Goal: Task Accomplishment & Management: Complete application form

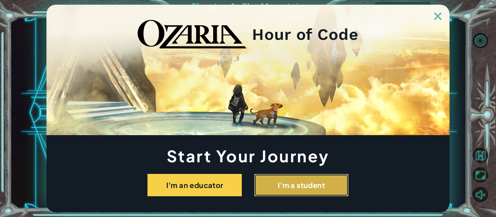
click at [289, 189] on button "I'm a student" at bounding box center [301, 185] width 94 height 22
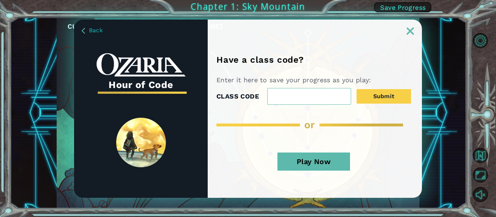
click at [333, 155] on button "Play Now" at bounding box center [313, 162] width 73 height 18
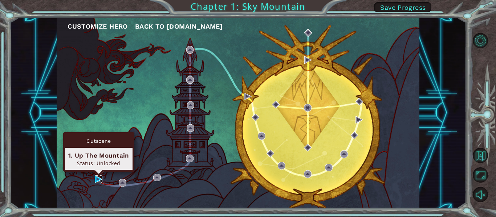
click at [97, 180] on img at bounding box center [99, 180] width 8 height 8
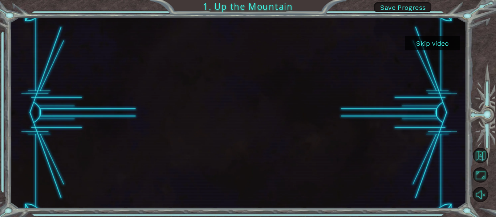
click at [201, 116] on div at bounding box center [238, 112] width 340 height 191
click at [435, 42] on button "Skip video" at bounding box center [432, 43] width 54 height 14
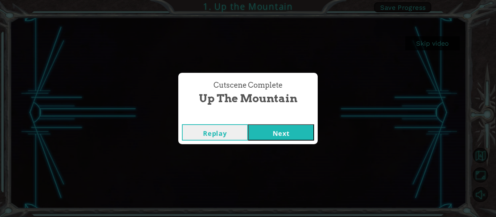
click at [224, 136] on button "Replay" at bounding box center [215, 132] width 66 height 16
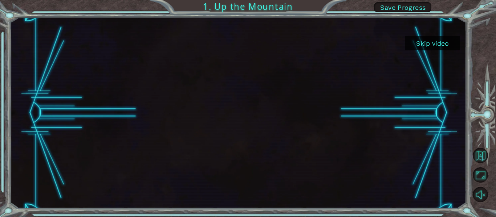
click at [230, 83] on div at bounding box center [238, 112] width 340 height 191
click at [278, 98] on div at bounding box center [238, 112] width 340 height 191
click at [480, 159] on button "Back to Map" at bounding box center [479, 155] width 15 height 15
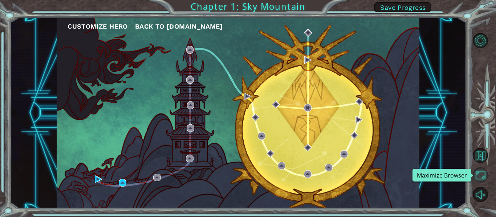
click at [482, 168] on button "Maximize Browser" at bounding box center [479, 175] width 15 height 15
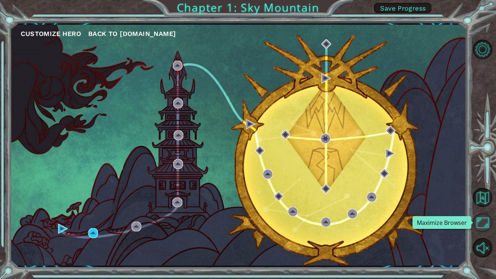
click at [477, 217] on button "Maximize Browser" at bounding box center [482, 223] width 20 height 20
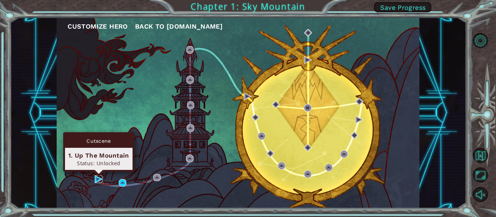
click at [101, 176] on img at bounding box center [99, 180] width 8 height 8
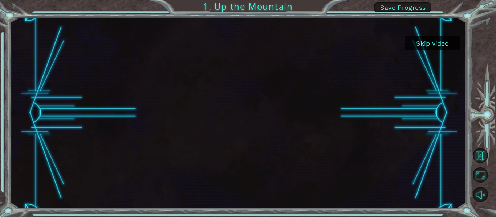
click at [441, 37] on button "Skip video" at bounding box center [432, 43] width 54 height 14
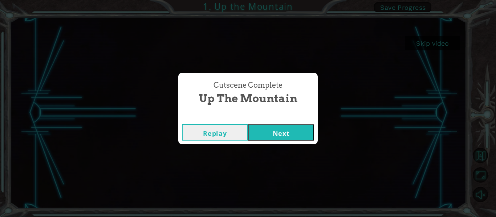
click at [284, 135] on button "Next" at bounding box center [281, 132] width 66 height 16
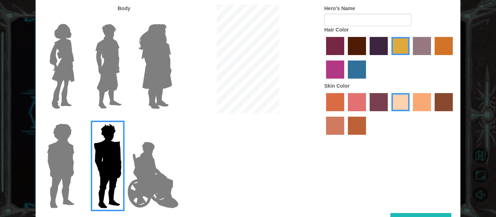
click at [175, 79] on div at bounding box center [153, 64] width 47 height 100
click at [159, 75] on img at bounding box center [155, 66] width 40 height 91
click at [172, 19] on input "Hero Amethyst" at bounding box center [172, 19] width 0 height 0
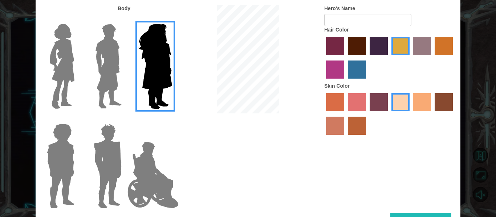
click at [159, 75] on img at bounding box center [155, 66] width 40 height 91
click at [172, 19] on input "Hero Amethyst" at bounding box center [172, 19] width 0 height 0
click at [108, 67] on img at bounding box center [108, 66] width 32 height 91
click at [124, 19] on input "Hero Lars" at bounding box center [124, 19] width 0 height 0
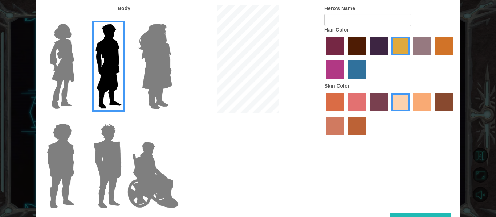
click at [69, 66] on img at bounding box center [62, 66] width 30 height 91
click at [77, 19] on input "Hero Connie" at bounding box center [77, 19] width 0 height 0
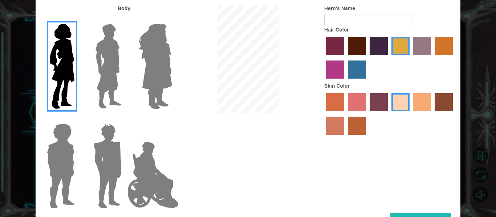
click at [60, 152] on img at bounding box center [60, 166] width 33 height 91
click at [77, 119] on input "Hero Steven" at bounding box center [77, 119] width 0 height 0
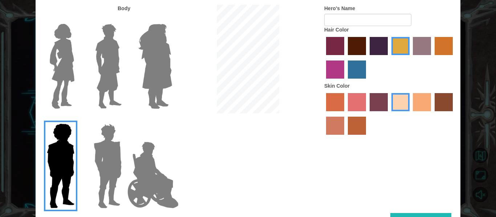
click at [94, 152] on img at bounding box center [108, 166] width 34 height 91
click at [124, 119] on input "Hero Garnet" at bounding box center [124, 119] width 0 height 0
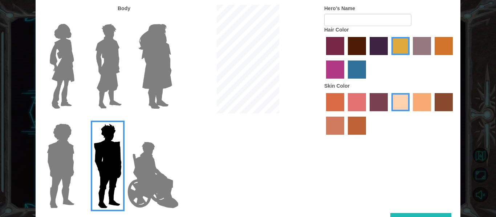
click at [171, 181] on img at bounding box center [152, 175] width 57 height 73
click at [172, 119] on input "Hero Jamie" at bounding box center [172, 119] width 0 height 0
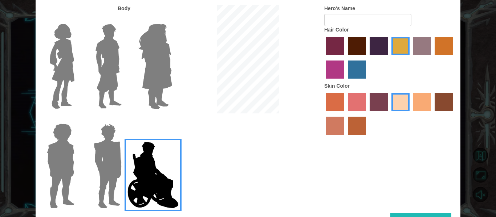
click at [65, 65] on img at bounding box center [62, 66] width 30 height 91
click at [77, 19] on input "Hero Connie" at bounding box center [77, 19] width 0 height 0
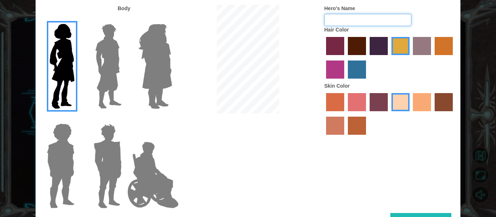
click at [369, 22] on input "Hero's Name" at bounding box center [367, 20] width 87 height 12
click at [371, 42] on label "hot purple hair color" at bounding box center [378, 46] width 18 height 18
click at [367, 58] on input "hot purple hair color" at bounding box center [367, 58] width 0 height 0
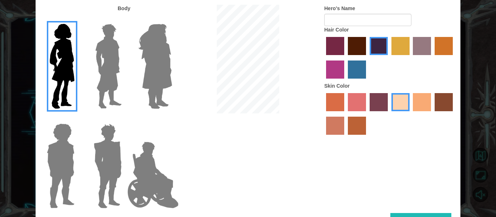
click at [357, 46] on label "maroon hair color" at bounding box center [357, 46] width 18 height 18
click at [345, 58] on input "maroon hair color" at bounding box center [345, 58] width 0 height 0
click at [339, 48] on label "paprika hair color" at bounding box center [335, 46] width 18 height 18
click at [323, 58] on input "paprika hair color" at bounding box center [323, 58] width 0 height 0
click at [361, 81] on div at bounding box center [389, 58] width 131 height 47
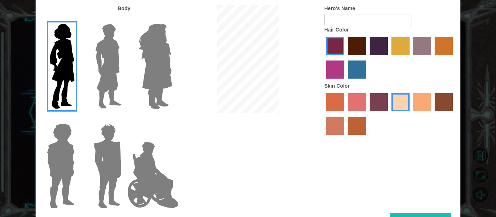
click at [361, 81] on div at bounding box center [389, 58] width 131 height 47
click at [357, 67] on label "lachmara hair color" at bounding box center [357, 70] width 18 height 18
click at [345, 81] on input "lachmara hair color" at bounding box center [345, 81] width 0 height 0
click at [329, 65] on label "medium red violet hair color" at bounding box center [335, 70] width 18 height 18
click at [454, 58] on input "medium red violet hair color" at bounding box center [454, 58] width 0 height 0
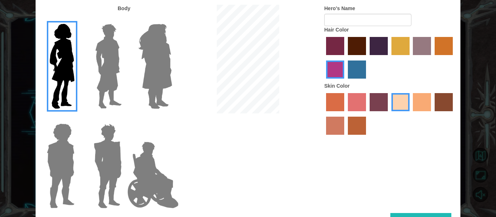
click at [330, 45] on label "paprika hair color" at bounding box center [335, 46] width 18 height 18
click at [323, 58] on input "paprika hair color" at bounding box center [323, 58] width 0 height 0
click at [351, 49] on label "maroon hair color" at bounding box center [357, 46] width 18 height 18
click at [345, 58] on input "maroon hair color" at bounding box center [345, 58] width 0 height 0
click at [385, 46] on label "hot purple hair color" at bounding box center [378, 46] width 18 height 18
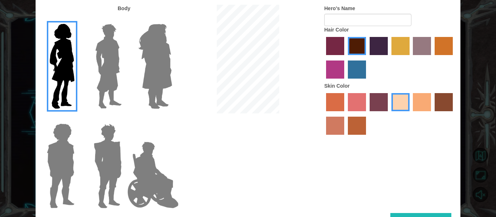
click at [367, 58] on input "hot purple hair color" at bounding box center [367, 58] width 0 height 0
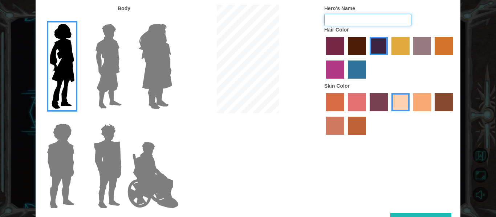
click at [365, 15] on input "Hero's Name" at bounding box center [367, 20] width 87 height 12
type input "Aiko"
click at [333, 51] on label "paprika hair color" at bounding box center [335, 46] width 18 height 18
click at [323, 58] on input "paprika hair color" at bounding box center [323, 58] width 0 height 0
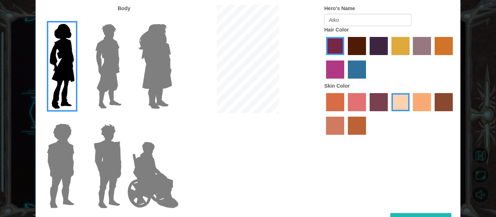
click at [363, 40] on label "maroon hair color" at bounding box center [357, 46] width 18 height 18
click at [345, 58] on input "maroon hair color" at bounding box center [345, 58] width 0 height 0
click at [383, 42] on label "hot purple hair color" at bounding box center [378, 46] width 18 height 18
click at [367, 58] on input "hot purple hair color" at bounding box center [367, 58] width 0 height 0
click at [453, 104] on div at bounding box center [389, 114] width 131 height 47
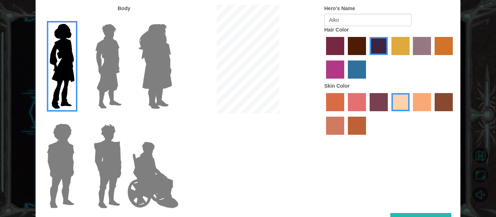
click at [448, 103] on label "karma skin color" at bounding box center [443, 102] width 18 height 18
click at [432, 114] on input "karma skin color" at bounding box center [432, 114] width 0 height 0
click at [431, 102] on div at bounding box center [389, 114] width 131 height 47
click at [426, 102] on label "tacao skin color" at bounding box center [422, 102] width 18 height 18
click at [410, 114] on input "tacao skin color" at bounding box center [410, 114] width 0 height 0
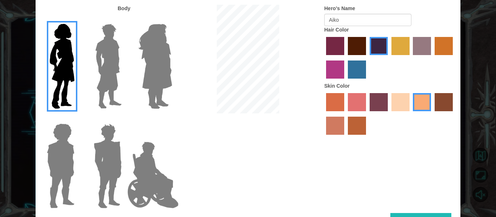
click at [399, 101] on label "sandy beach skin color" at bounding box center [400, 102] width 18 height 18
click at [389, 114] on input "sandy beach skin color" at bounding box center [389, 114] width 0 height 0
click at [334, 99] on label "sorbus skin color" at bounding box center [335, 102] width 18 height 18
click at [323, 114] on input "sorbus skin color" at bounding box center [323, 114] width 0 height 0
click at [361, 101] on label "froly skin color" at bounding box center [357, 102] width 18 height 18
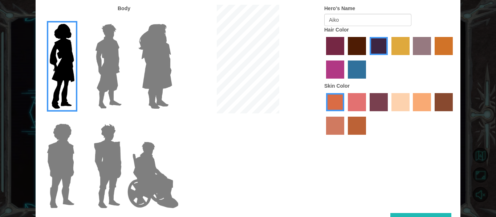
click at [345, 114] on input "froly skin color" at bounding box center [345, 114] width 0 height 0
click at [385, 108] on label "tosca skin color" at bounding box center [378, 102] width 18 height 18
click at [367, 114] on input "tosca skin color" at bounding box center [367, 114] width 0 height 0
click at [396, 107] on label "sandy beach skin color" at bounding box center [400, 102] width 18 height 18
click at [389, 114] on input "sandy beach skin color" at bounding box center [389, 114] width 0 height 0
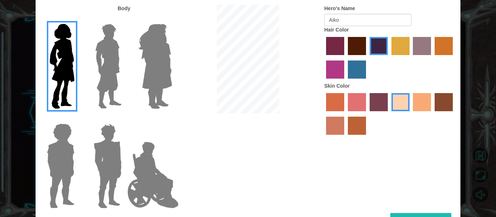
click at [413, 103] on label "tacao skin color" at bounding box center [422, 102] width 18 height 18
click at [410, 114] on input "tacao skin color" at bounding box center [410, 114] width 0 height 0
click at [341, 130] on label "burning sand skin color" at bounding box center [335, 126] width 18 height 18
click at [454, 114] on input "burning sand skin color" at bounding box center [454, 114] width 0 height 0
click at [361, 134] on label "smoke tree skin color" at bounding box center [357, 126] width 18 height 18
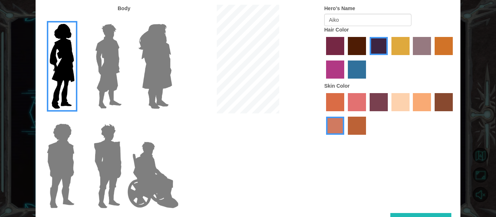
click at [345, 138] on input "smoke tree skin color" at bounding box center [345, 138] width 0 height 0
click at [422, 102] on label "tacao skin color" at bounding box center [422, 102] width 18 height 18
click at [410, 114] on input "tacao skin color" at bounding box center [410, 114] width 0 height 0
click at [431, 213] on div "Body Hero's Name Aiko Hair Color Skin Color" at bounding box center [248, 109] width 425 height 209
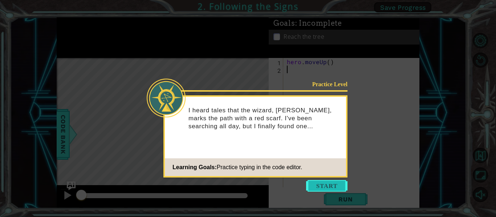
click at [331, 187] on button "Start" at bounding box center [326, 186] width 41 height 12
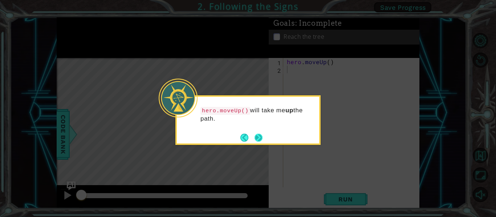
click at [263, 132] on div "hero.moveUp() will take me up the path." at bounding box center [248, 118] width 142 height 37
click at [258, 138] on button "Next" at bounding box center [258, 138] width 9 height 9
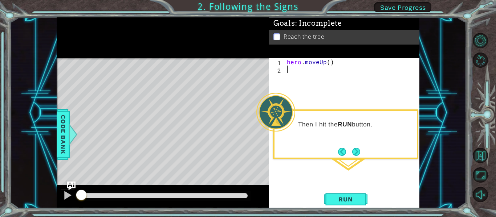
click at [328, 58] on div "hero . moveUp ( )" at bounding box center [353, 130] width 136 height 145
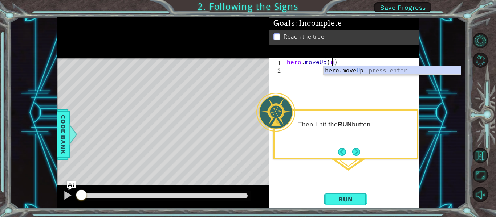
scroll to position [0, 3]
type textarea "hero.moveUp()"
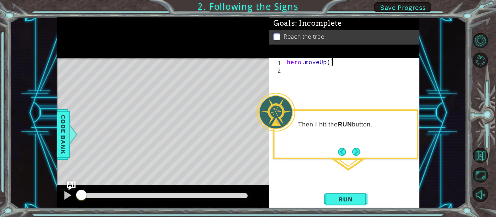
scroll to position [0, 3]
click at [358, 199] on span "Run" at bounding box center [345, 199] width 29 height 7
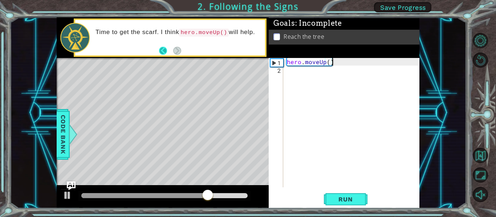
click at [163, 52] on button "Back" at bounding box center [166, 51] width 14 height 8
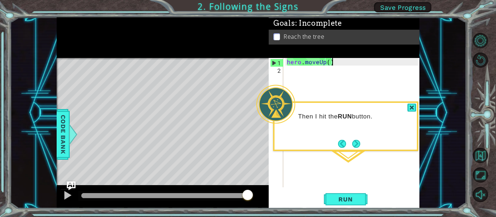
click at [327, 73] on div "hero . moveUp ( )" at bounding box center [353, 130] width 136 height 145
click at [357, 146] on button "Next" at bounding box center [356, 144] width 10 height 10
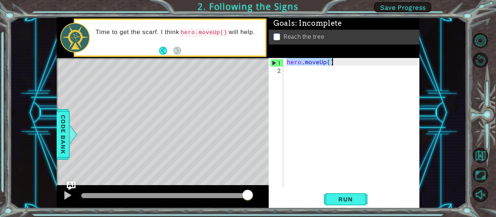
drag, startPoint x: 287, startPoint y: 59, endPoint x: 385, endPoint y: 62, distance: 98.4
click at [385, 62] on div "hero . moveUp ( )" at bounding box center [353, 130] width 136 height 145
type textarea "hero.moveUp()"
click at [369, 72] on div "hero . moveUp ( )" at bounding box center [353, 130] width 136 height 145
paste textarea "hero.moveUp()"
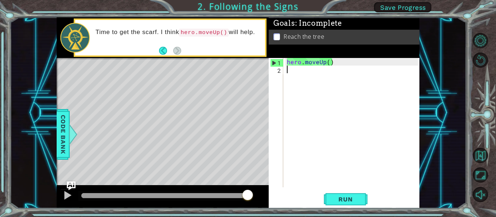
type textarea "hero.moveUp()"
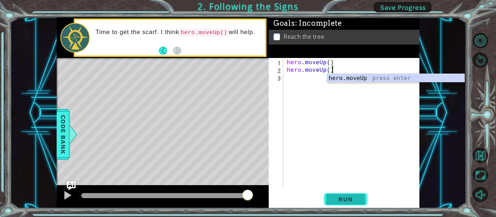
click at [352, 195] on button "Run" at bounding box center [346, 199] width 44 height 15
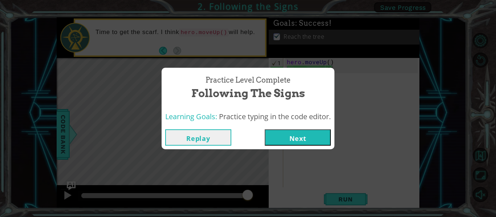
click at [298, 137] on button "Next" at bounding box center [298, 138] width 66 height 16
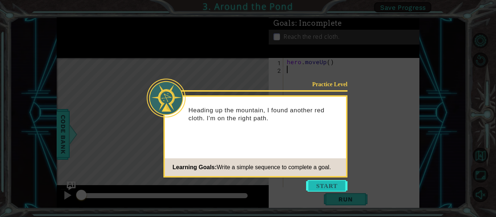
click at [330, 188] on button "Start" at bounding box center [326, 186] width 41 height 12
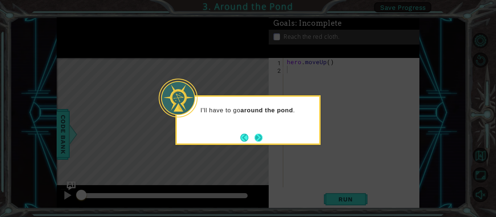
click at [262, 135] on button "Next" at bounding box center [258, 137] width 9 height 9
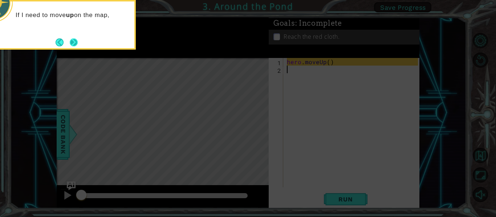
click at [73, 43] on button "Next" at bounding box center [74, 43] width 12 height 12
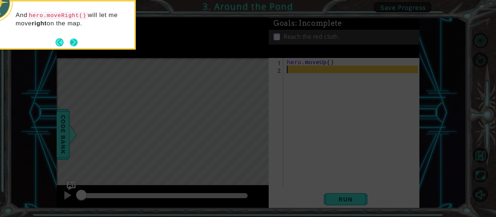
click at [73, 41] on button "Next" at bounding box center [73, 42] width 11 height 11
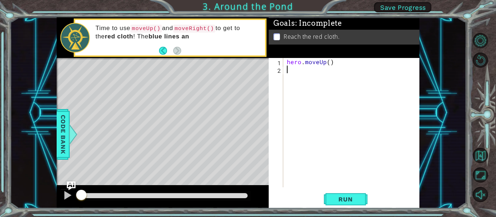
click at [412, 2] on button "Save Progress" at bounding box center [402, 7] width 57 height 10
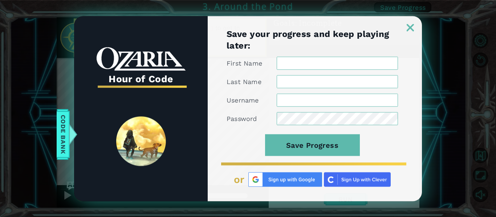
click at [401, 34] on div "Save your progress and keep playing later: First Name Last Name Username Passwo…" at bounding box center [315, 114] width 214 height 173
click at [404, 28] on div at bounding box center [315, 23] width 214 height 15
click at [409, 23] on link at bounding box center [409, 23] width 23 height 6
